Goal: Task Accomplishment & Management: Complete application form

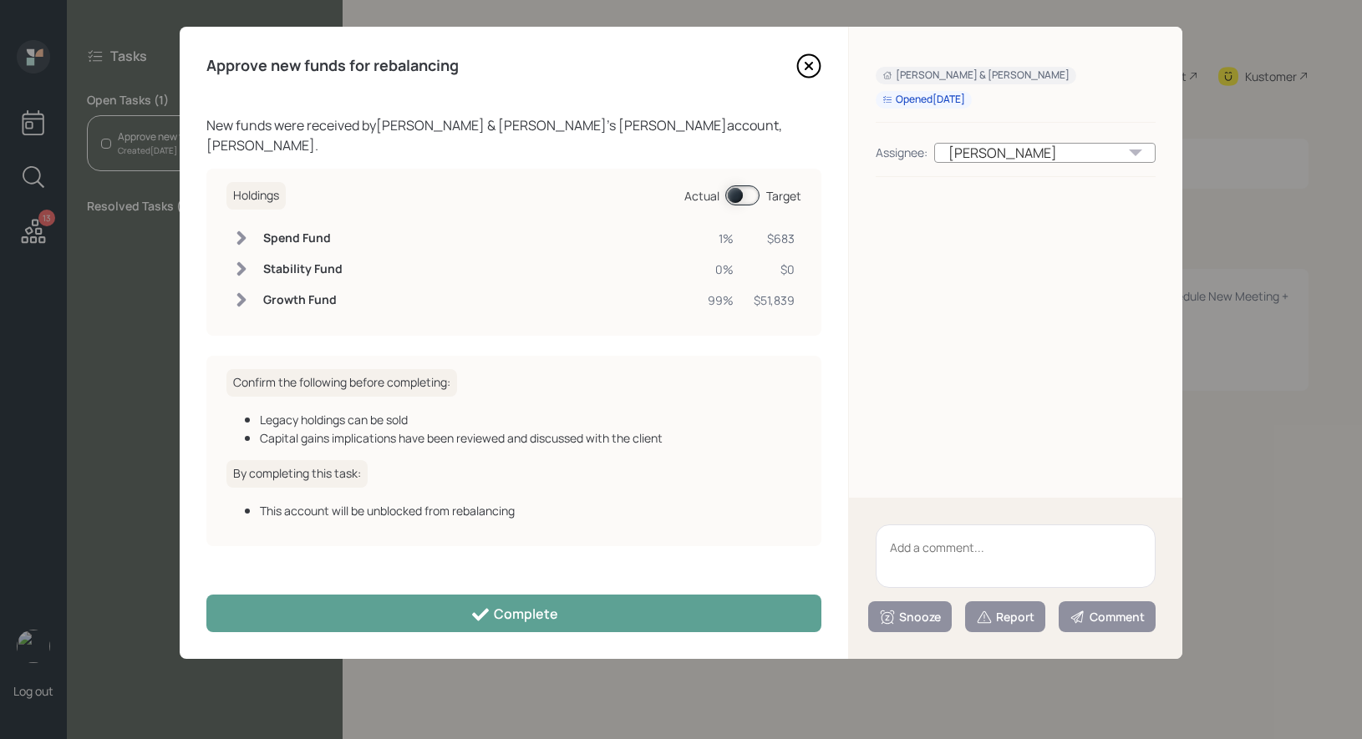
click at [729, 185] on span at bounding box center [742, 195] width 34 height 20
click at [746, 185] on span at bounding box center [742, 195] width 34 height 20
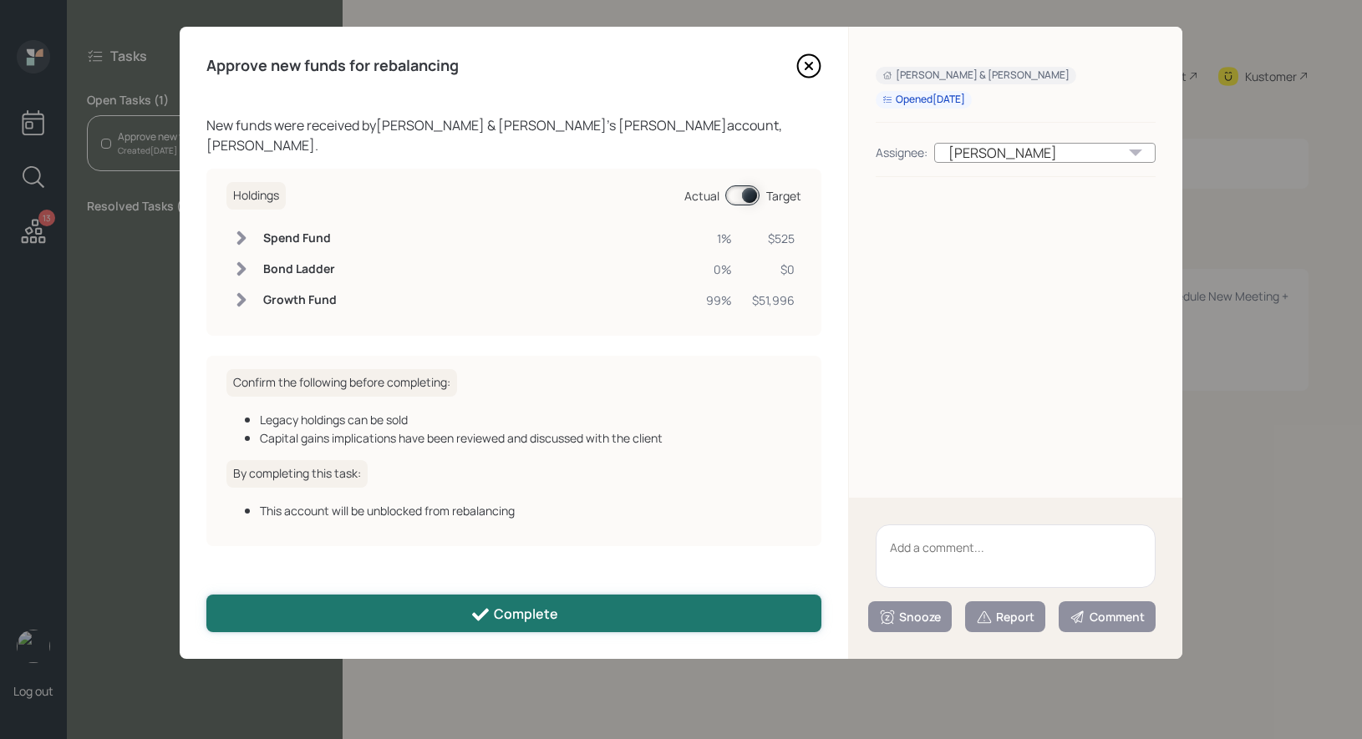
click at [613, 613] on button "Complete" at bounding box center [513, 614] width 615 height 38
